Goal: Information Seeking & Learning: Learn about a topic

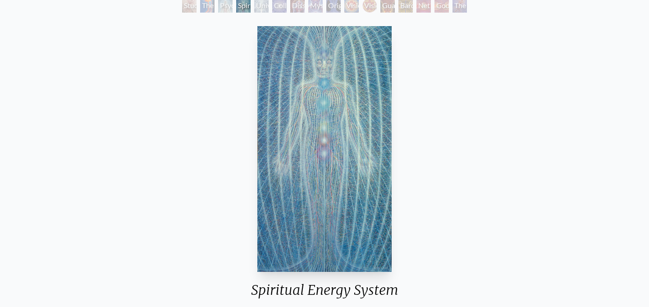
scroll to position [23, 0]
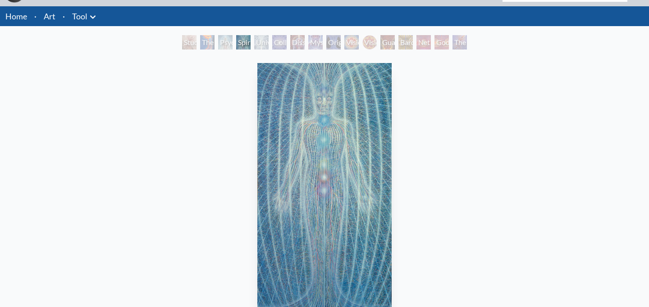
click at [182, 50] on div "Study for the Great Turn" at bounding box center [189, 42] width 14 height 14
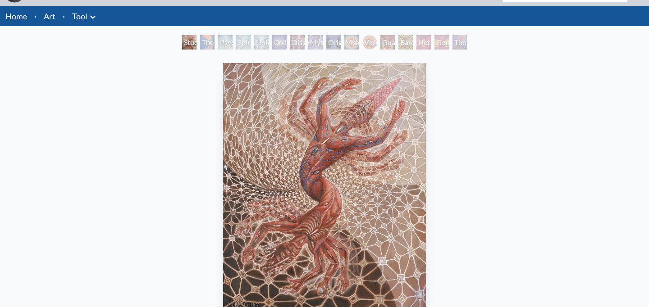
click at [236, 50] on div "Spiritual Energy System" at bounding box center [243, 42] width 14 height 14
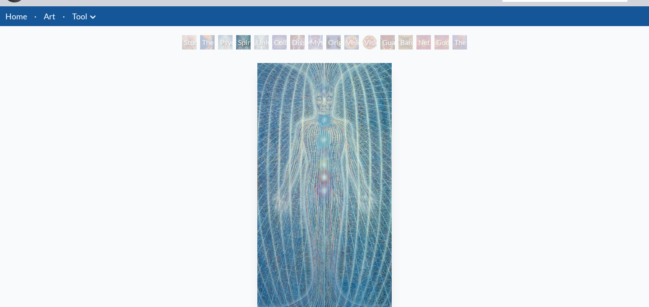
click at [277, 50] on div "Collective Vision" at bounding box center [279, 42] width 14 height 14
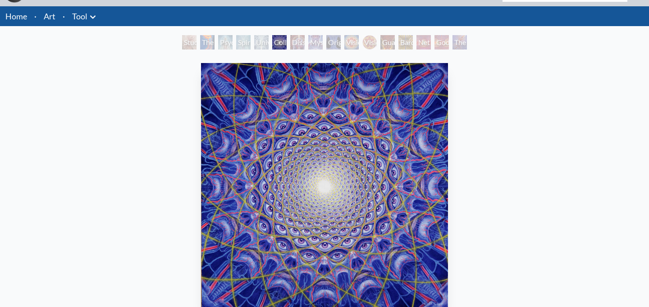
click at [314, 50] on div "Mystic Eye" at bounding box center [315, 42] width 14 height 14
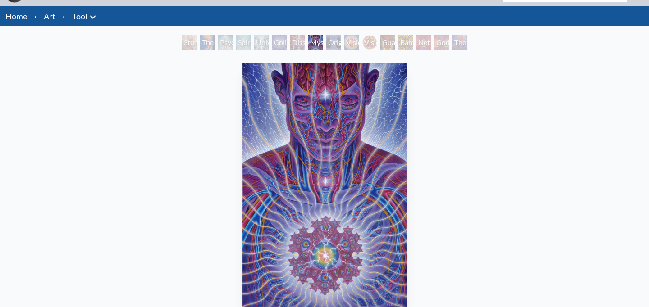
click at [341, 50] on div "Original Face" at bounding box center [333, 42] width 14 height 14
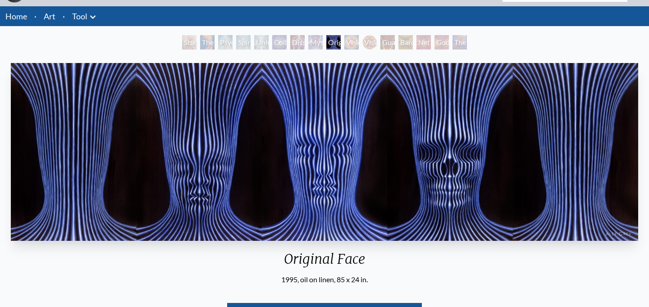
click at [372, 50] on div "Vision Crystal Tondo" at bounding box center [369, 42] width 14 height 14
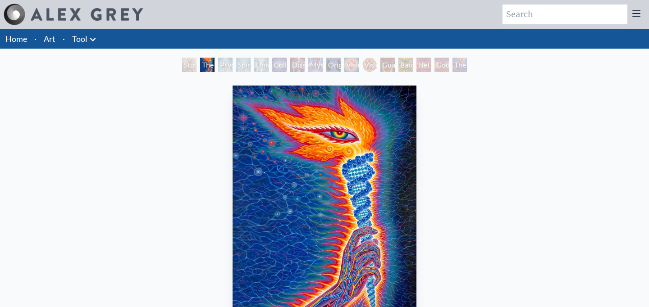
click at [55, 45] on link "Art" at bounding box center [50, 38] width 12 height 13
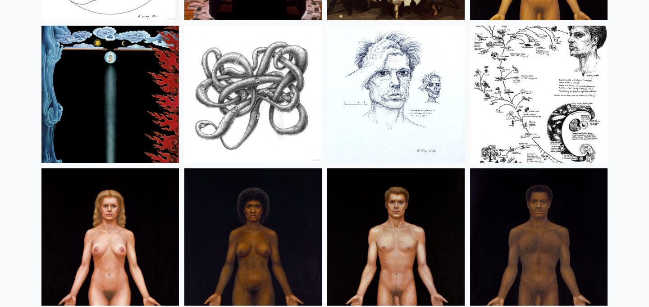
scroll to position [10641, 0]
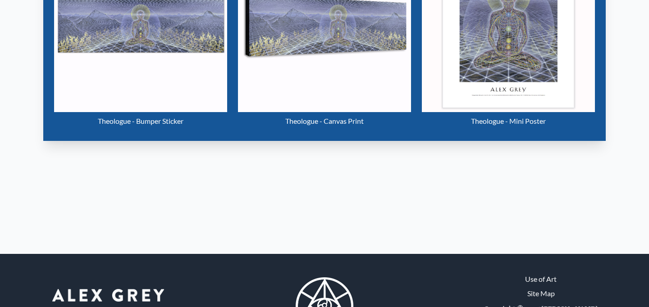
scroll to position [627, 0]
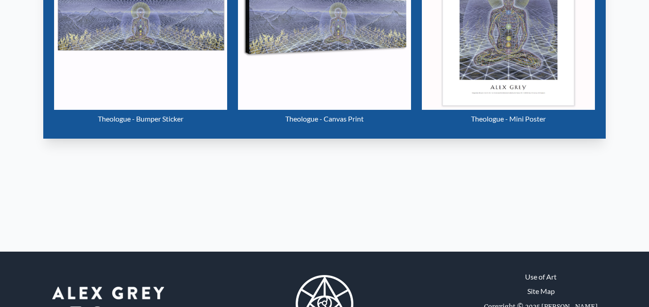
click at [516, 110] on img "17 / 33" at bounding box center [508, 23] width 173 height 173
